Goal: Transaction & Acquisition: Purchase product/service

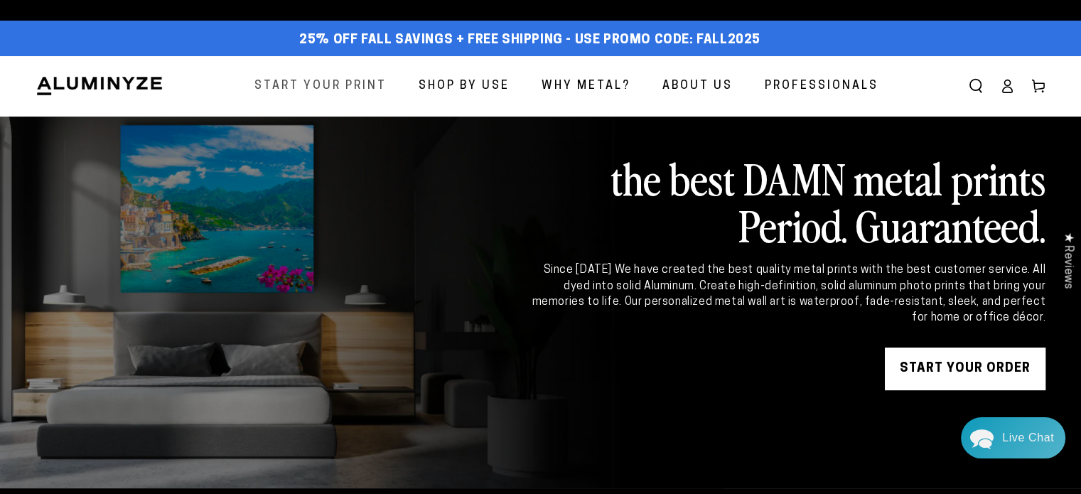
click at [349, 89] on span "Start Your Print" at bounding box center [320, 86] width 132 height 21
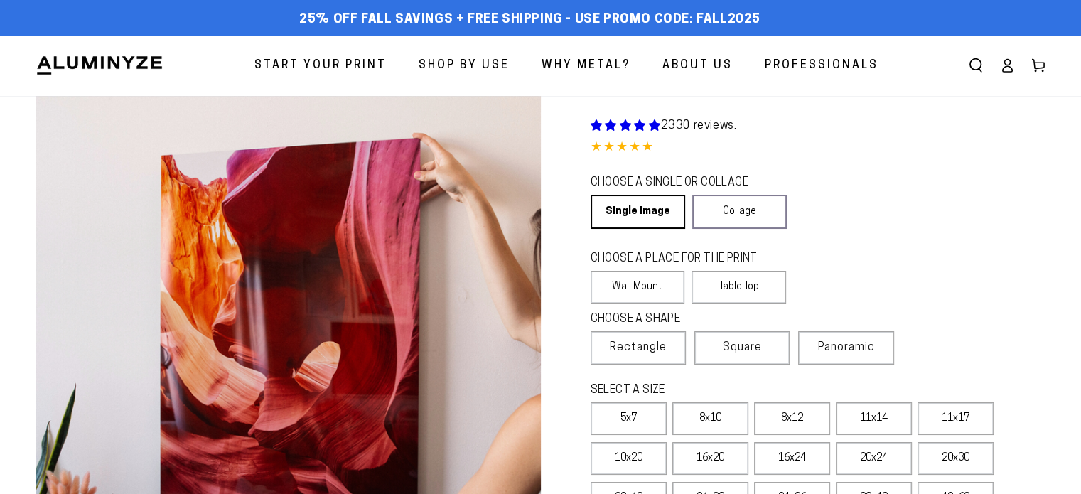
select select "**********"
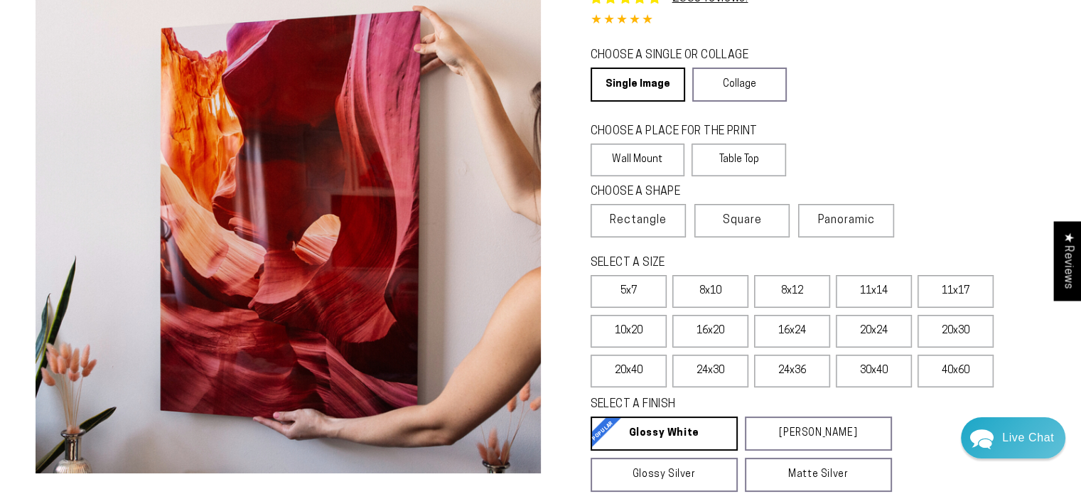
scroll to position [142, 0]
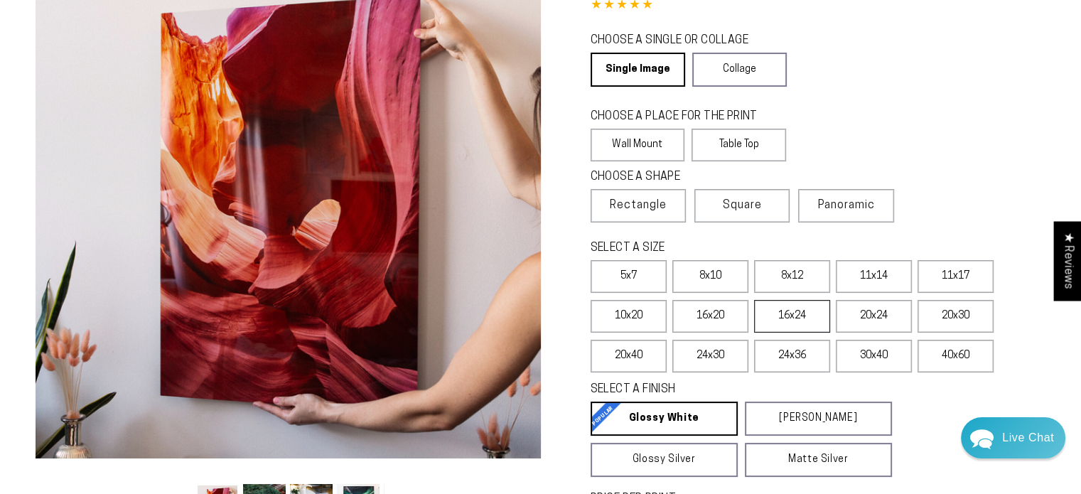
click at [789, 323] on label "16x24" at bounding box center [792, 316] width 76 height 33
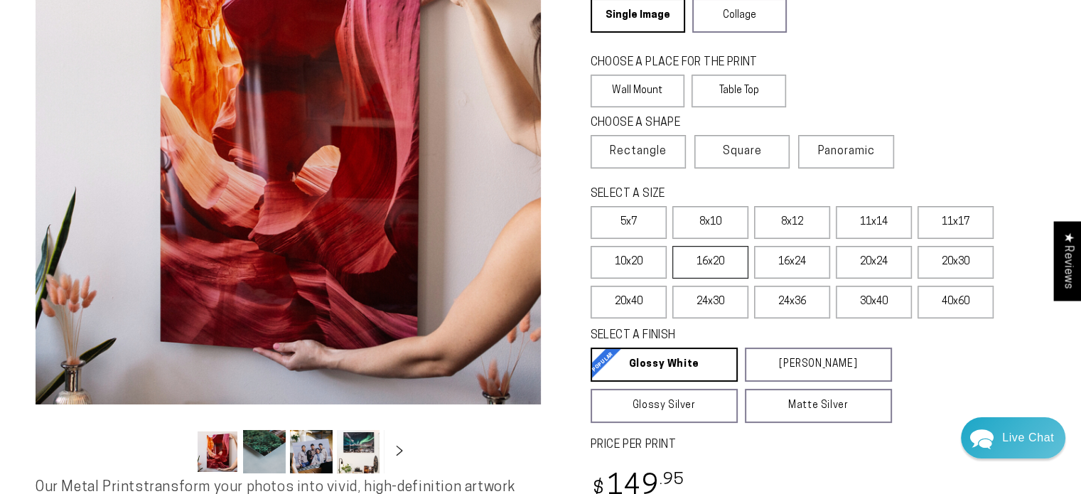
scroll to position [284, 0]
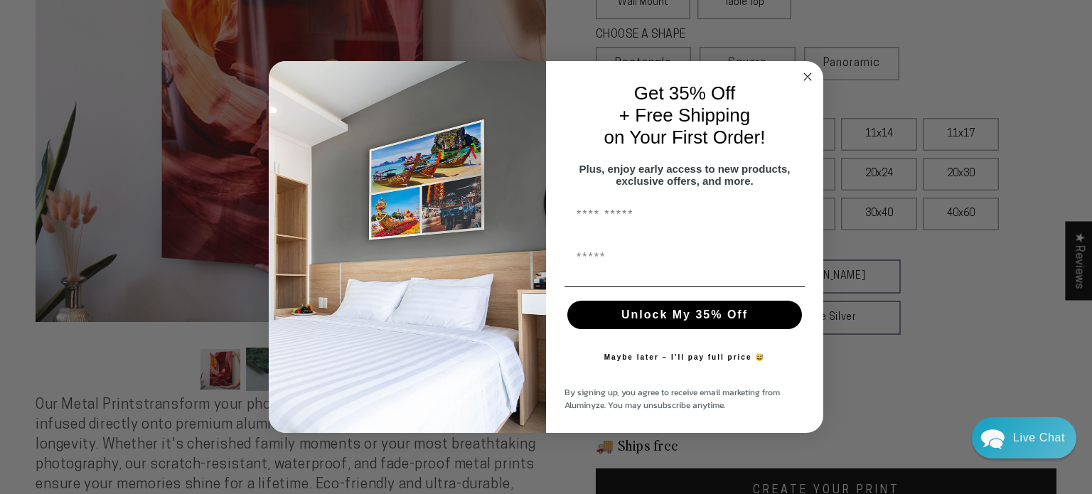
click at [810, 73] on icon "Close dialog" at bounding box center [807, 76] width 17 height 17
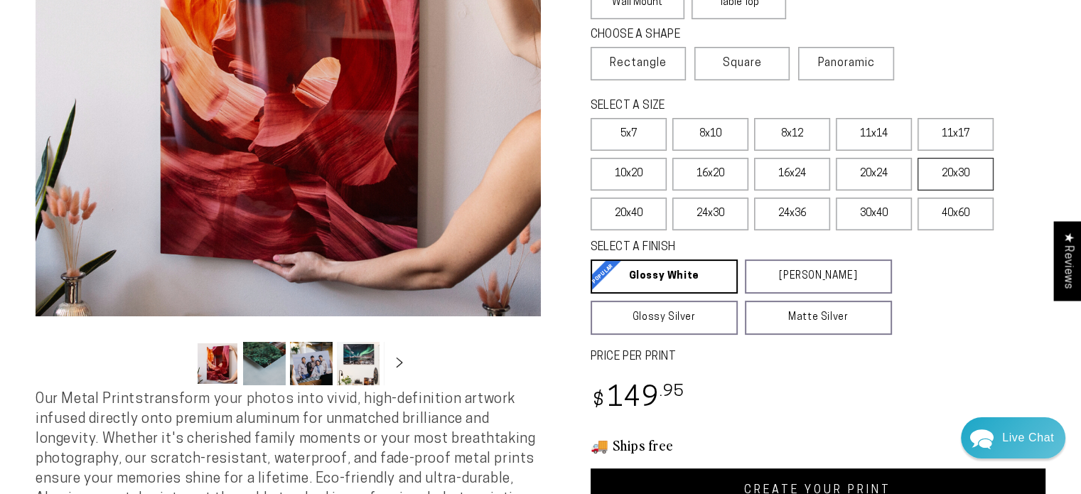
click at [926, 173] on label "20x30" at bounding box center [956, 174] width 76 height 33
click at [689, 163] on label "16x20" at bounding box center [711, 174] width 76 height 33
